Goal: Information Seeking & Learning: Learn about a topic

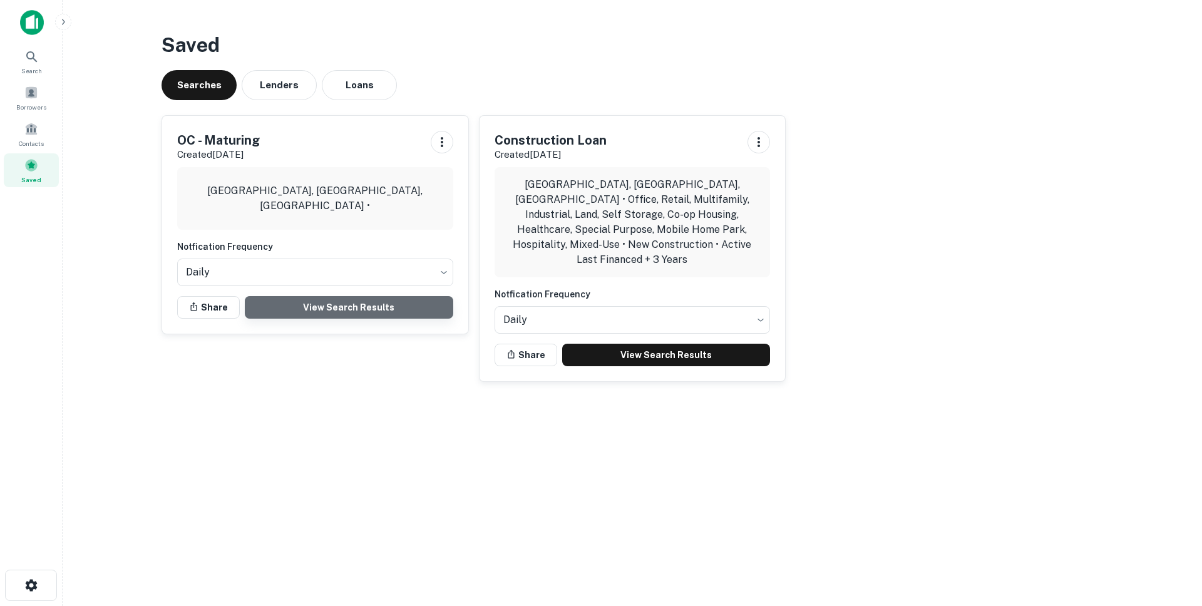
click at [387, 299] on link "View Search Results" at bounding box center [349, 307] width 209 height 23
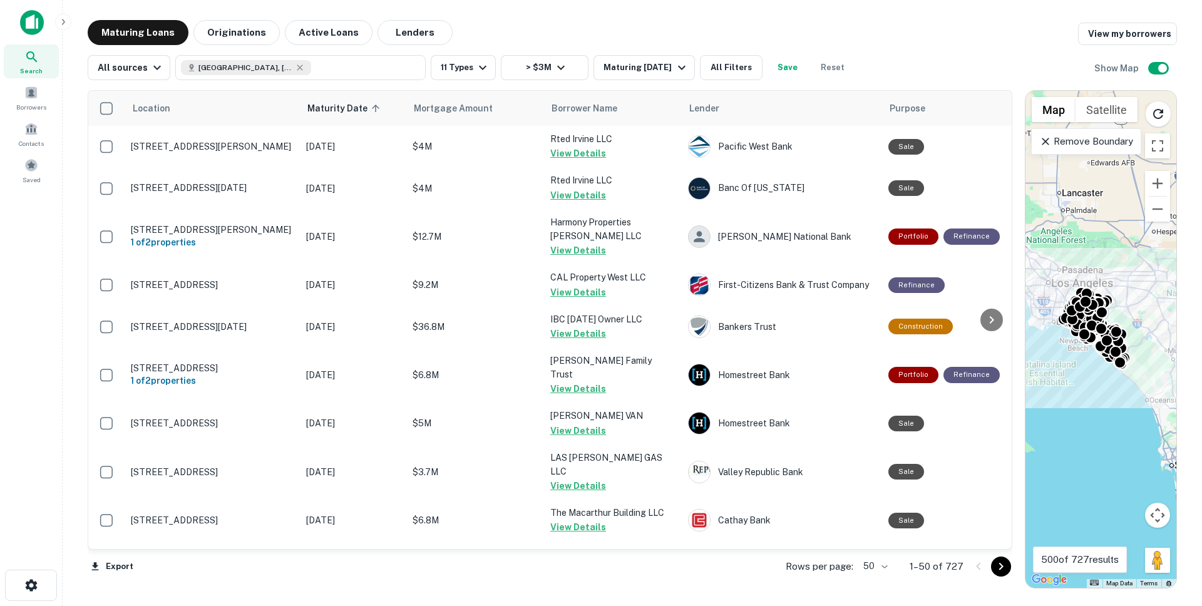
click at [876, 567] on body "Search Borrowers Contacts Saved Maturing Loans Originations Active Loans Lender…" at bounding box center [601, 303] width 1202 height 606
click at [870, 575] on li "100" at bounding box center [877, 580] width 36 height 23
type input "***"
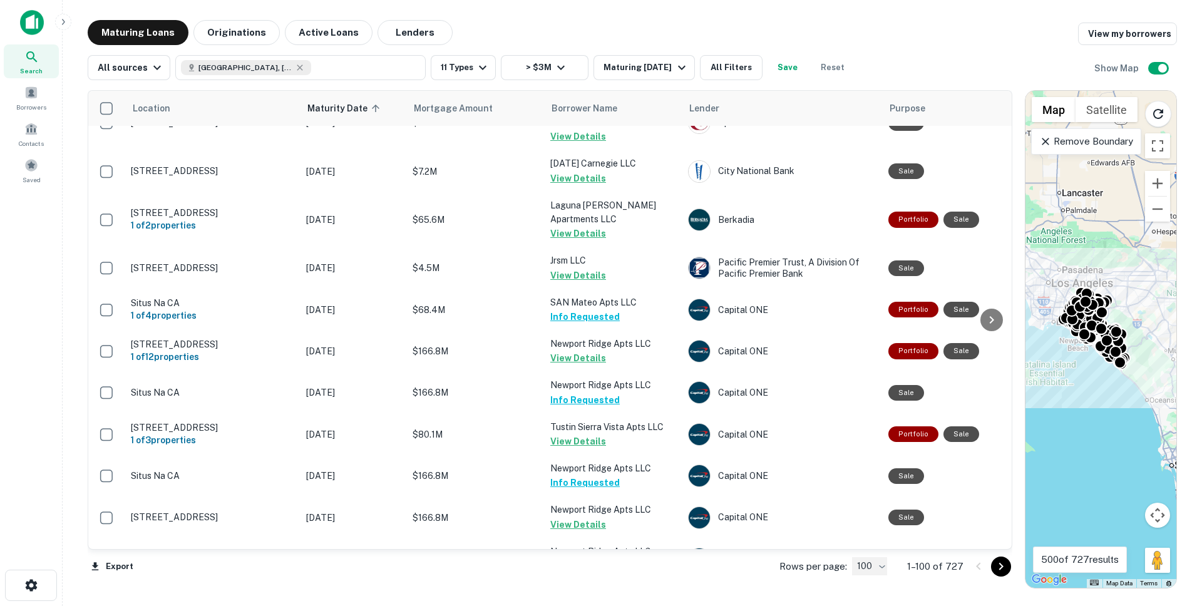
scroll to position [4161, 0]
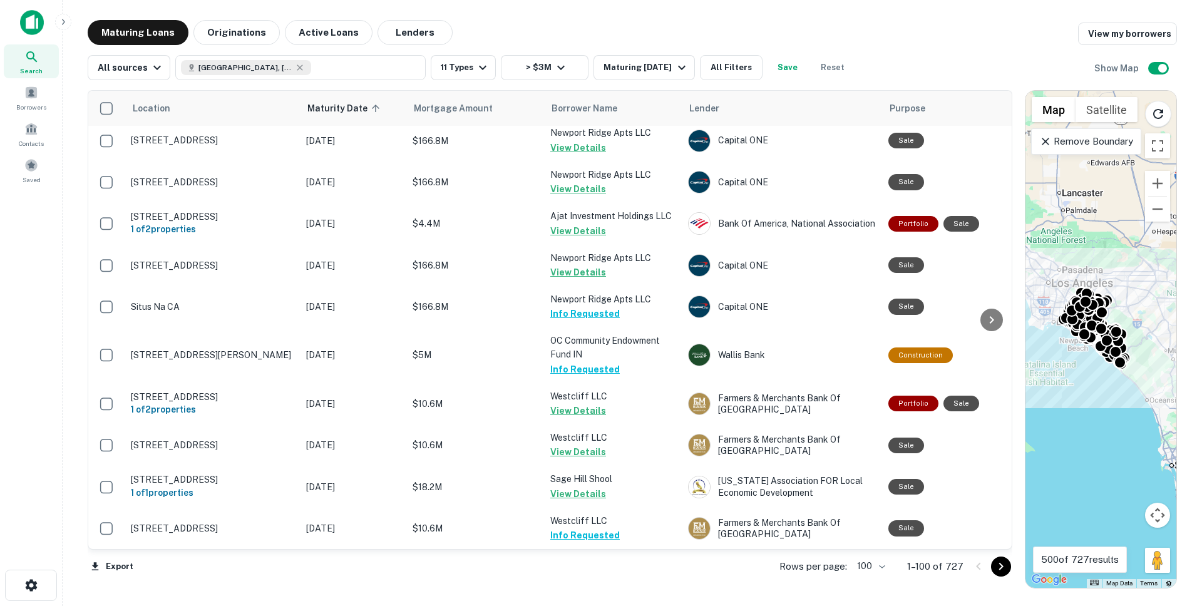
click at [1002, 566] on icon "Go to next page" at bounding box center [1001, 567] width 4 height 8
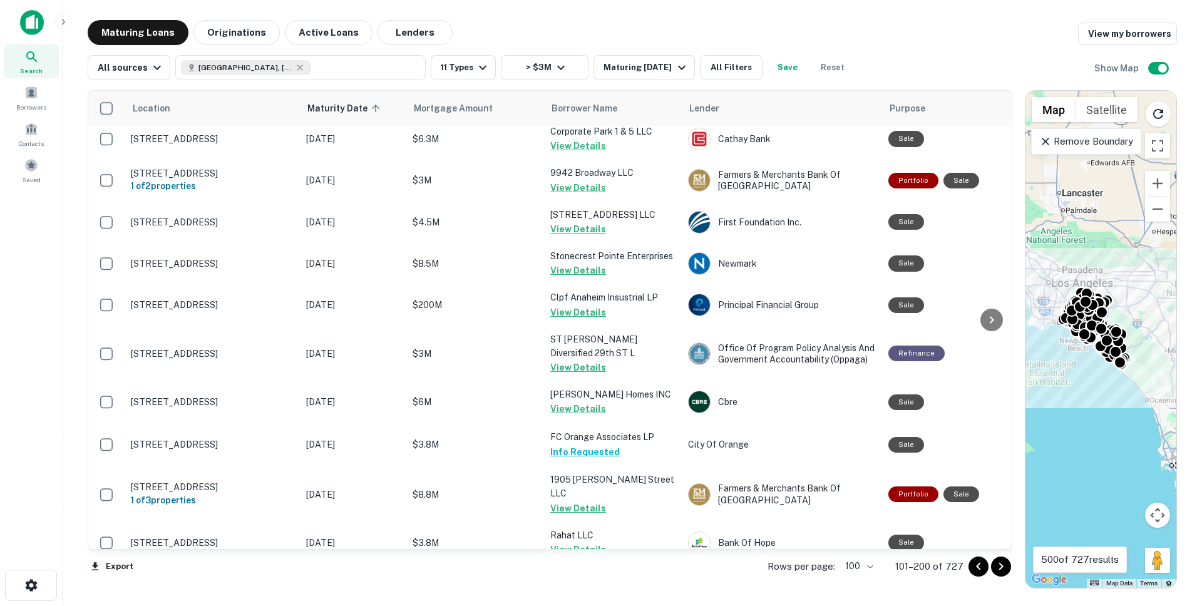
scroll to position [4016, 0]
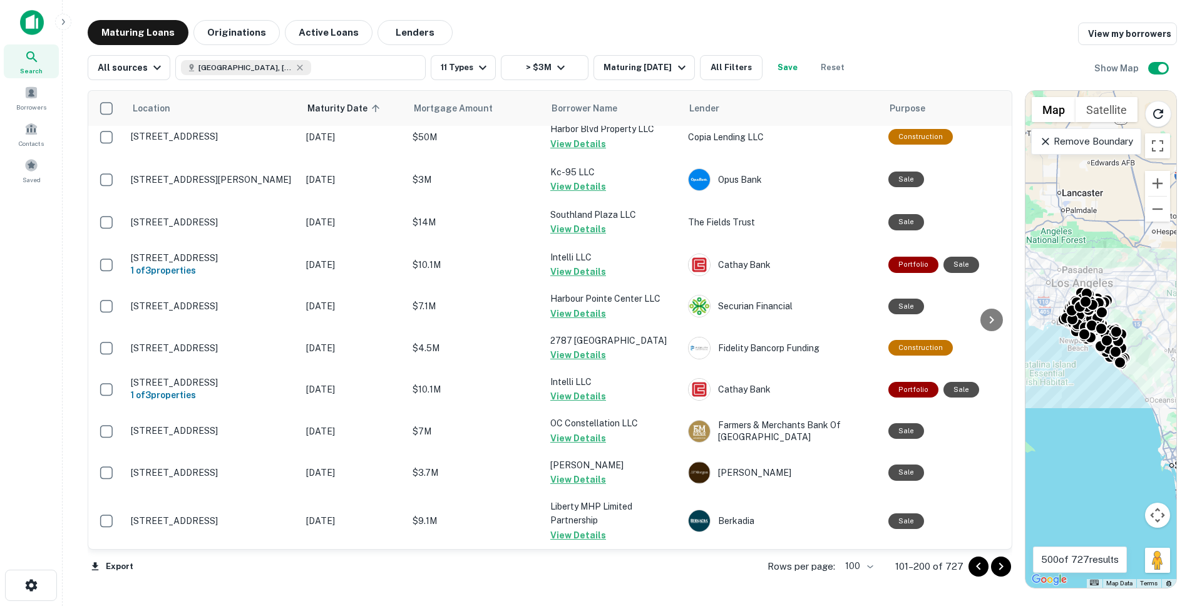
click at [996, 564] on icon "Go to next page" at bounding box center [1001, 566] width 15 height 15
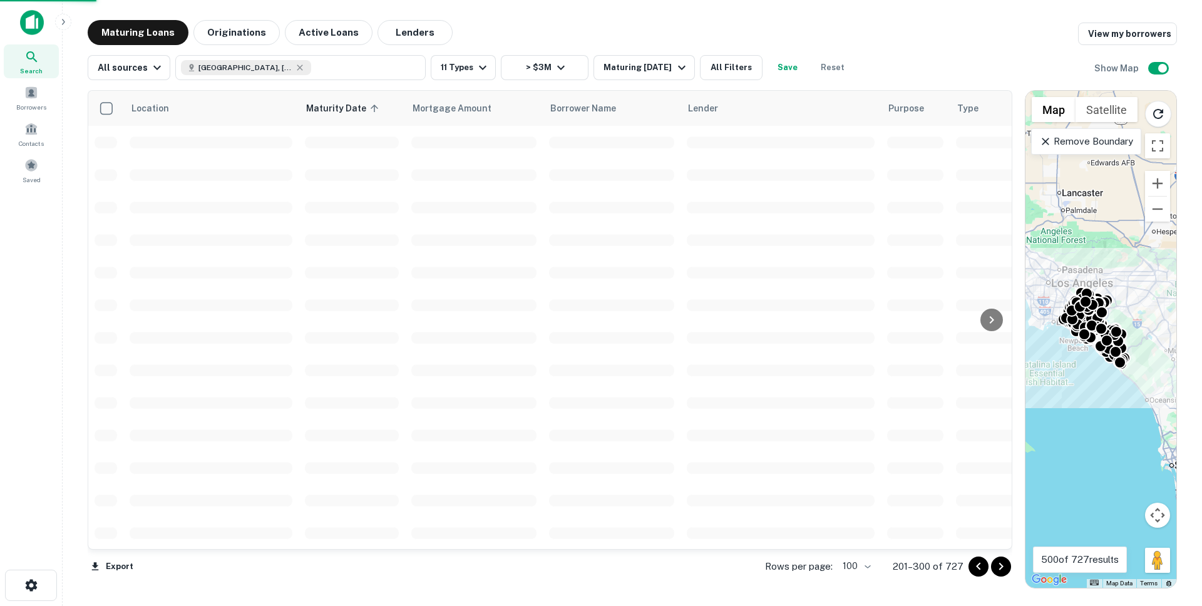
scroll to position [2833, 0]
click at [996, 564] on icon "Go to next page" at bounding box center [1001, 566] width 15 height 15
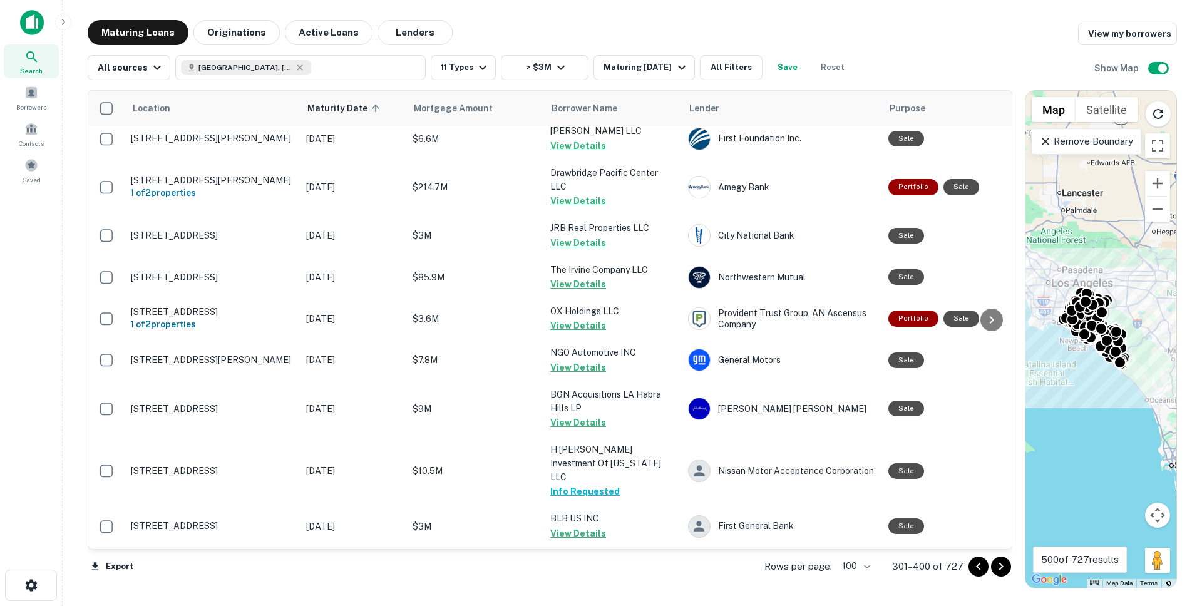
scroll to position [4021, 0]
